Goal: Find specific page/section: Find specific page/section

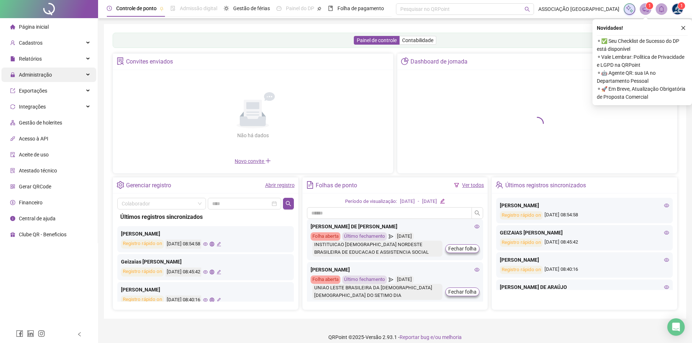
click at [67, 78] on div "Administração" at bounding box center [48, 75] width 95 height 15
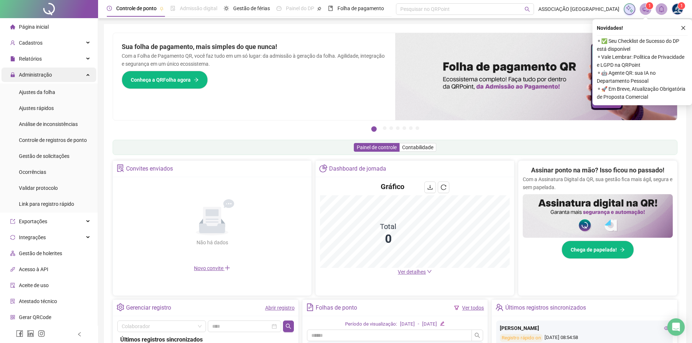
click at [53, 76] on div "Administração" at bounding box center [48, 75] width 95 height 15
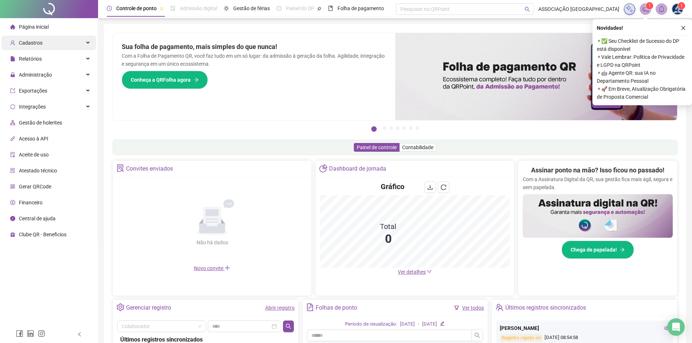
click at [46, 40] on div "Cadastros" at bounding box center [48, 43] width 95 height 15
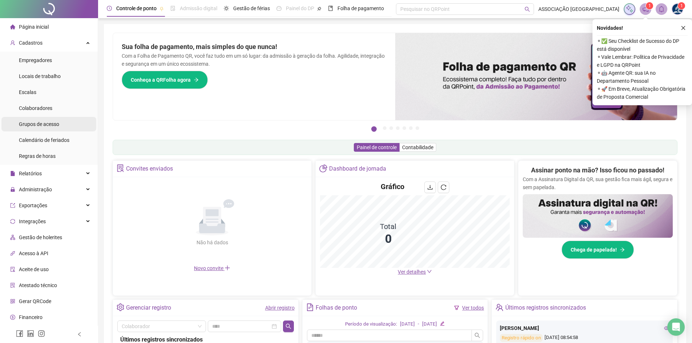
click at [56, 124] on span "Grupos de acesso" at bounding box center [39, 124] width 40 height 6
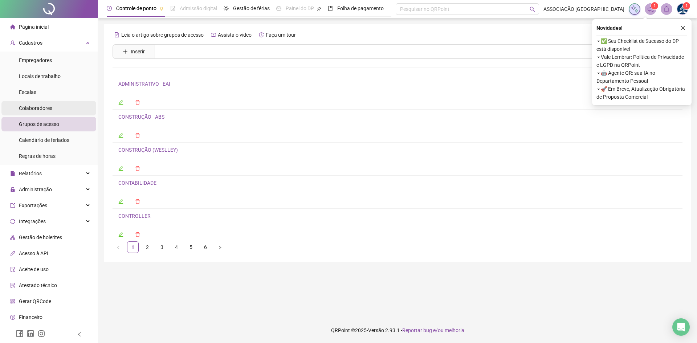
click at [28, 110] on span "Colaboradores" at bounding box center [35, 108] width 33 height 6
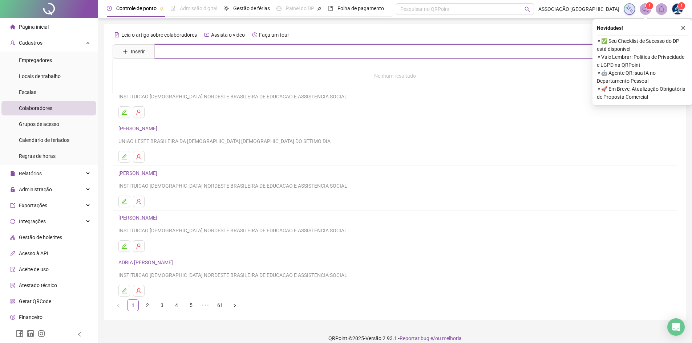
click at [189, 52] on input "text" at bounding box center [400, 51] width 491 height 15
type input "****"
click at [684, 29] on icon "close" at bounding box center [684, 28] width 4 height 4
